Goal: Task Accomplishment & Management: Manage account settings

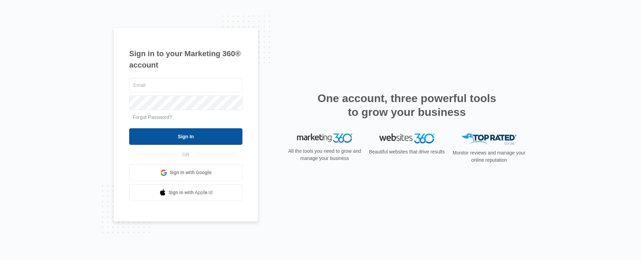
type input "[PERSON_NAME][EMAIL_ADDRESS][PERSON_NAME][DOMAIN_NAME]"
click at [194, 138] on input "Sign In" at bounding box center [185, 136] width 113 height 17
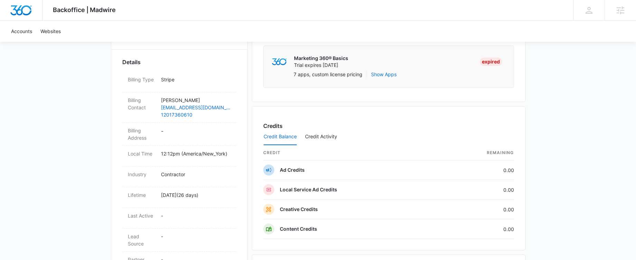
scroll to position [255, 0]
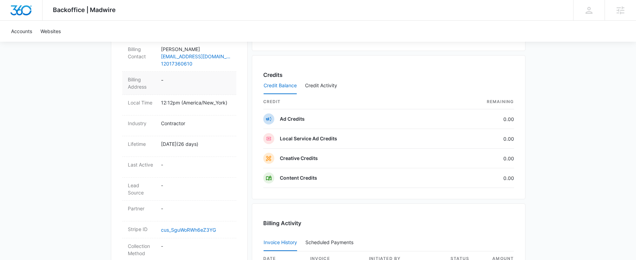
click at [165, 81] on dd "-" at bounding box center [196, 83] width 70 height 15
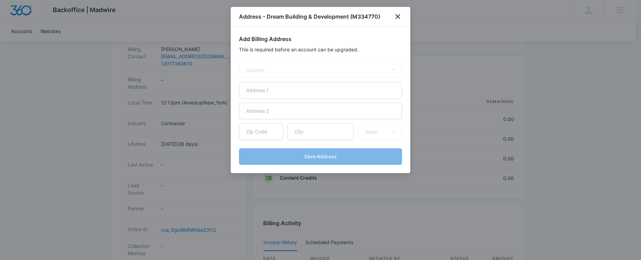
select select "US"
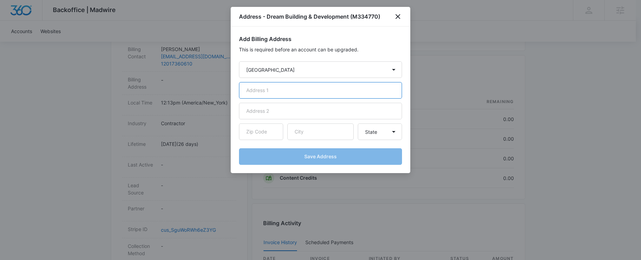
paste input "529 Forest Avenue"
type input "529 Forest Avenue"
paste input "Paramus"
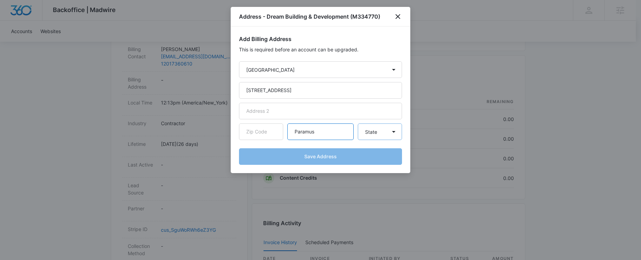
type input "Paramus"
click at [366, 135] on select "State Alaska Alabama Arkansas American Samoa Arizona California Colorado Connec…" at bounding box center [380, 132] width 44 height 17
select select "NJ"
click at [358, 124] on select "State Alaska Alabama Arkansas American Samoa Arizona California Colorado Connec…" at bounding box center [380, 132] width 44 height 17
click at [254, 139] on input "text" at bounding box center [261, 132] width 44 height 17
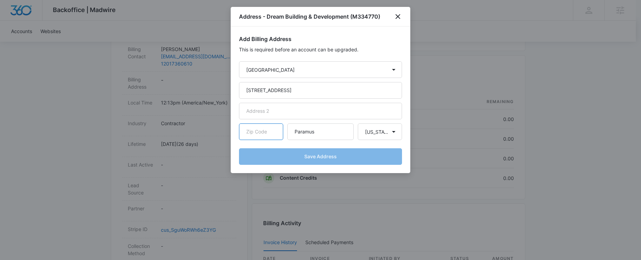
paste input "07652"
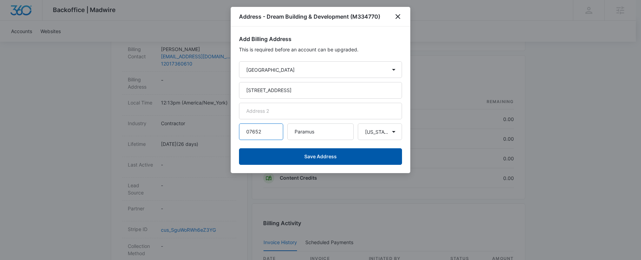
type input "07652"
click at [281, 155] on button "Save Address" at bounding box center [320, 157] width 163 height 17
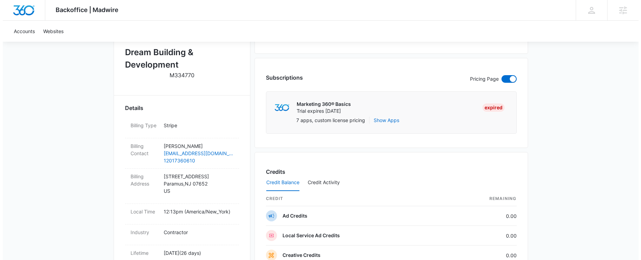
scroll to position [107, 0]
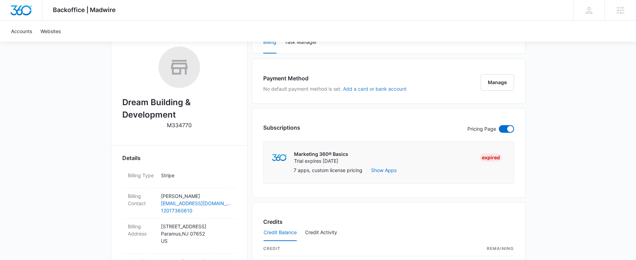
click at [360, 89] on button "Add a card or bank account" at bounding box center [375, 89] width 64 height 5
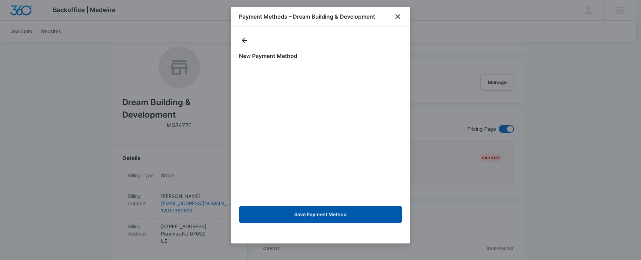
click at [349, 214] on button "Save Payment Method" at bounding box center [320, 215] width 163 height 17
